Goal: Information Seeking & Learning: Learn about a topic

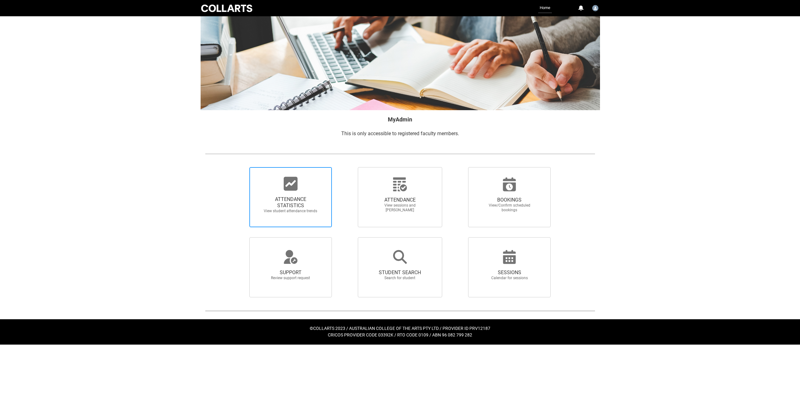
click at [288, 189] on icon at bounding box center [291, 184] width 14 height 14
click at [239, 167] on input "ATTENDANCE STATISTICS View student attendance trends" at bounding box center [239, 167] width 0 height 0
radio input "true"
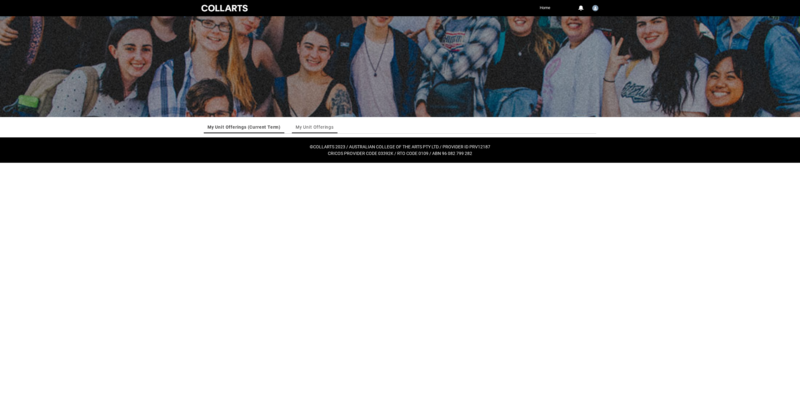
click at [308, 127] on link "My Unit Offerings" at bounding box center [315, 127] width 38 height 13
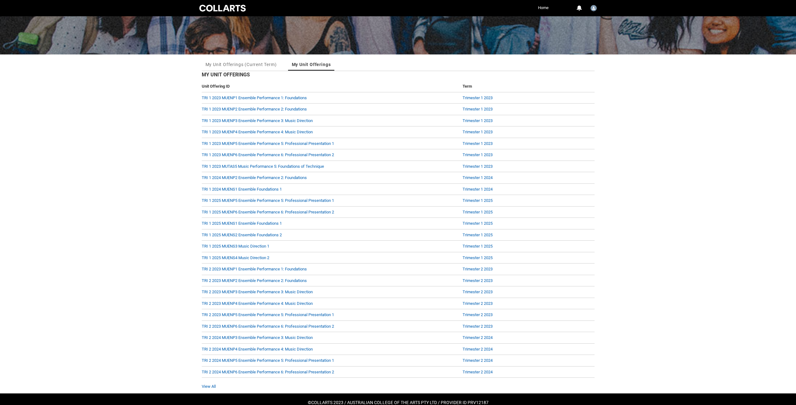
scroll to position [76, 0]
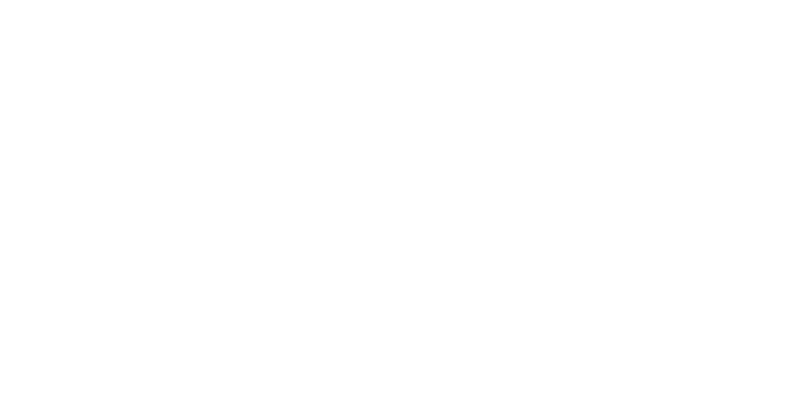
click at [285, 0] on html "Loading × Sorry to interrupt CSS Error Refresh" at bounding box center [400, 0] width 800 height 0
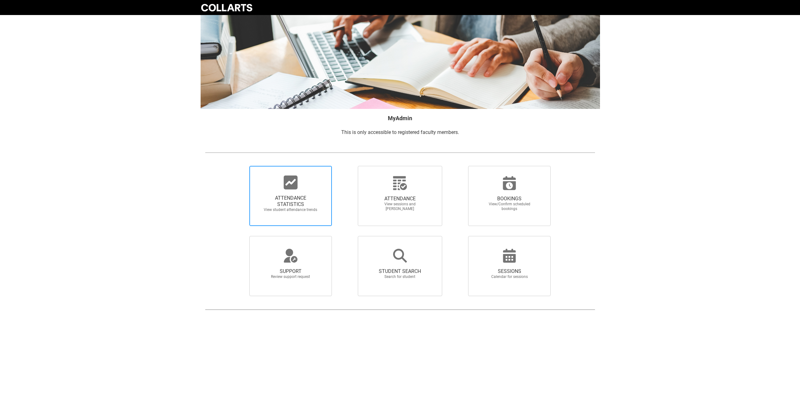
click at [289, 188] on icon at bounding box center [291, 182] width 14 height 14
click at [239, 166] on input "ATTENDANCE STATISTICS View student attendance trends" at bounding box center [239, 165] width 0 height 0
radio input "true"
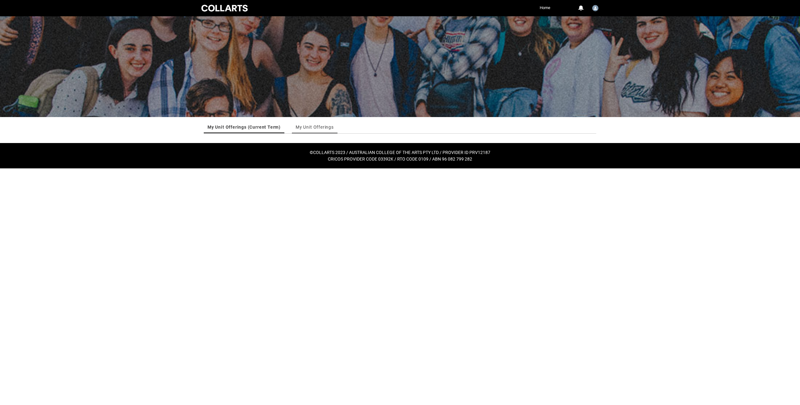
click at [314, 128] on link "My Unit Offerings" at bounding box center [315, 127] width 38 height 13
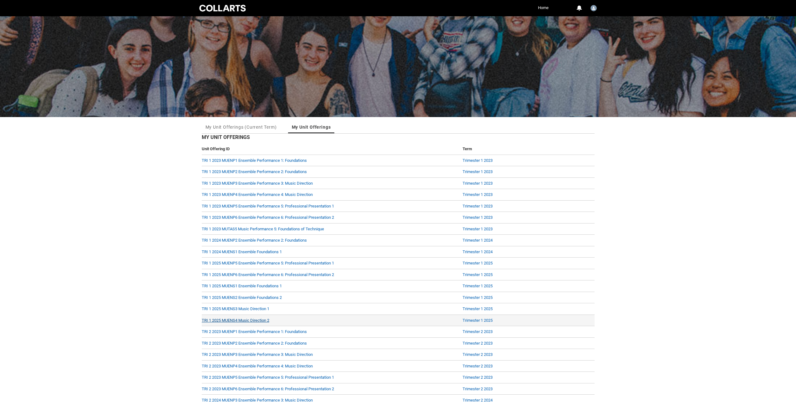
scroll to position [76, 0]
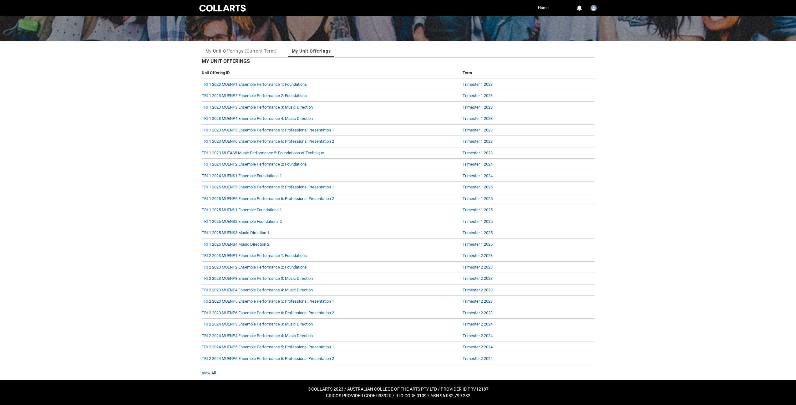
click at [211, 372] on link "View All" at bounding box center [209, 372] width 14 height 5
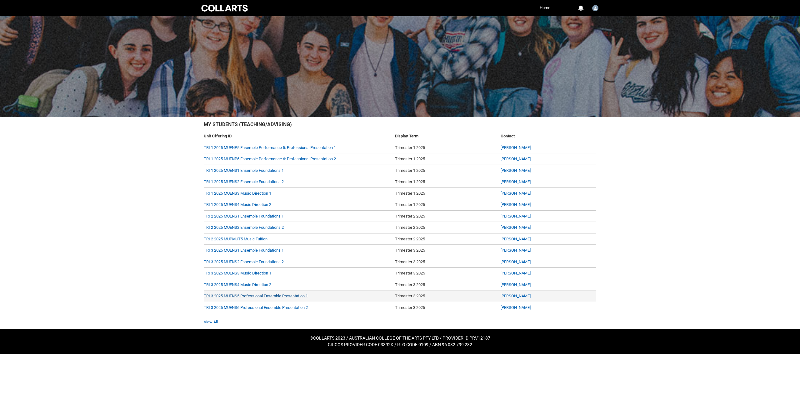
click at [263, 296] on link "TRI 3 2025 MUENS5 Professional Ensemble Presentation 1" at bounding box center [256, 295] width 104 height 5
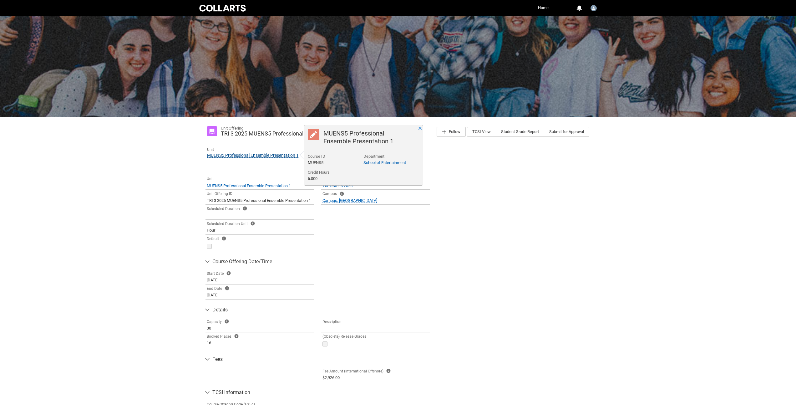
click at [257, 154] on span "MUENS5 Professional Ensemble Presentation 1" at bounding box center [253, 155] width 92 height 5
